Goal: Check status

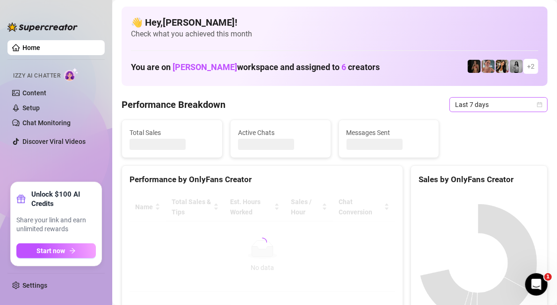
click at [486, 107] on span "Last 7 days" at bounding box center [498, 105] width 87 height 14
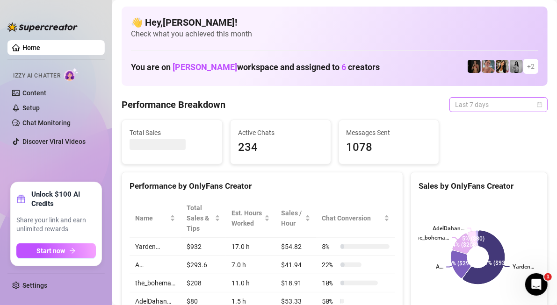
click at [478, 107] on span "Last 7 days" at bounding box center [498, 105] width 87 height 14
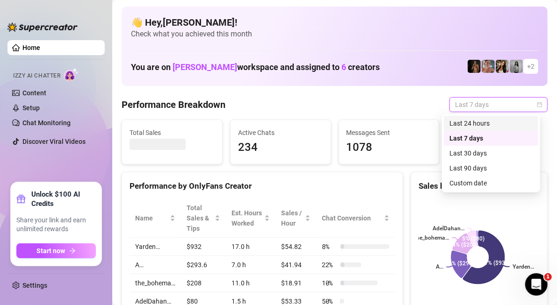
drag, startPoint x: 484, startPoint y: 121, endPoint x: 45, endPoint y: 174, distance: 442.3
click at [484, 121] on div "Last 24 hours" at bounding box center [490, 123] width 83 height 10
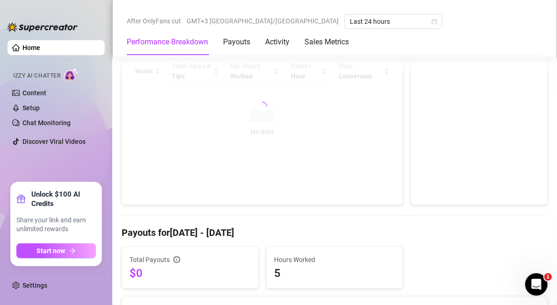
scroll to position [47, 0]
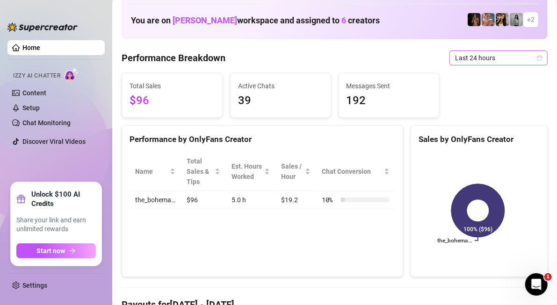
click at [475, 63] on span "Last 24 hours" at bounding box center [498, 58] width 87 height 14
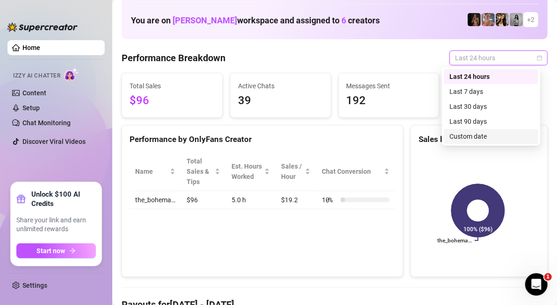
click at [475, 138] on div "Custom date" at bounding box center [490, 136] width 83 height 10
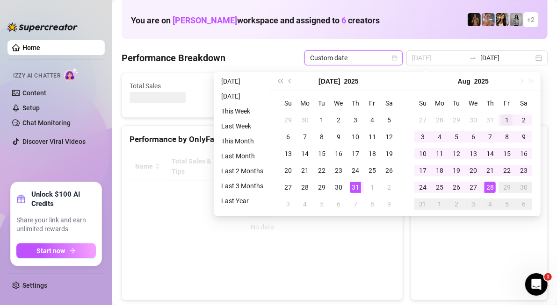
type input "[DATE]"
drag, startPoint x: 507, startPoint y: 118, endPoint x: 479, endPoint y: 177, distance: 65.3
click at [507, 118] on div "1" at bounding box center [506, 120] width 11 height 11
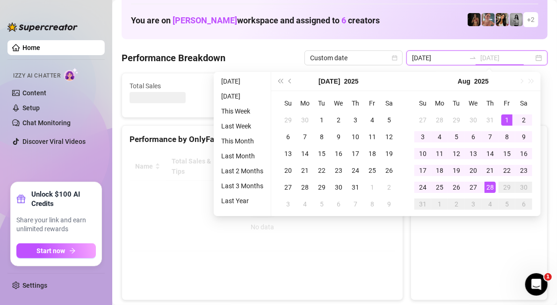
type input "[DATE]"
click at [494, 187] on div "28" at bounding box center [489, 187] width 11 height 11
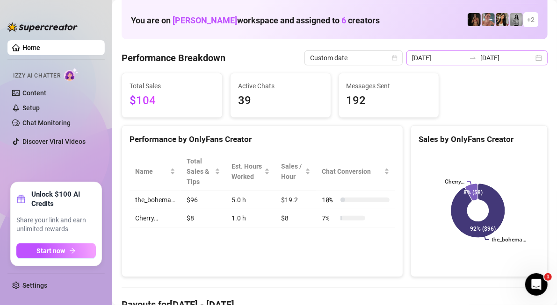
click at [470, 52] on div "[DATE] [DATE]" at bounding box center [476, 58] width 141 height 15
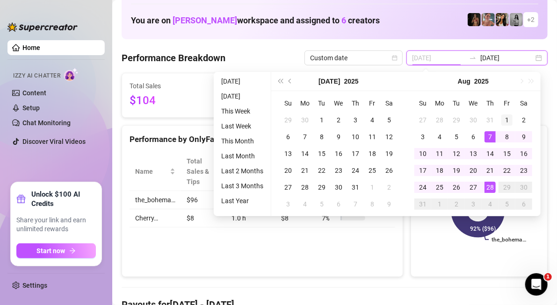
type input "[DATE]"
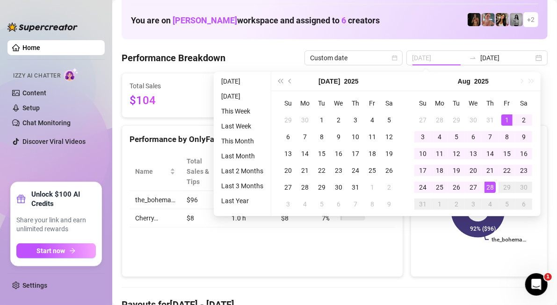
click at [502, 118] on div "1" at bounding box center [506, 120] width 11 height 11
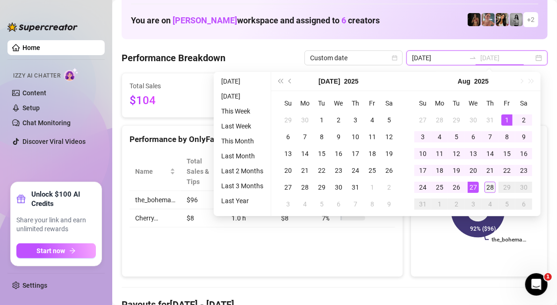
type input "[DATE]"
click at [486, 186] on div "28" at bounding box center [489, 187] width 11 height 11
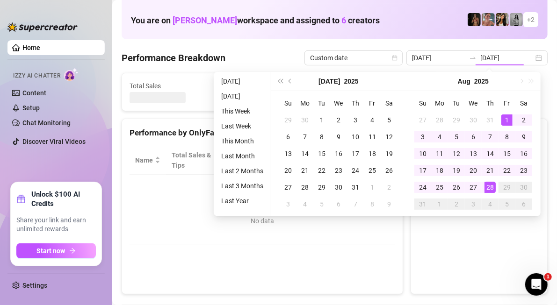
type input "[DATE]"
